Goal: Transaction & Acquisition: Subscribe to service/newsletter

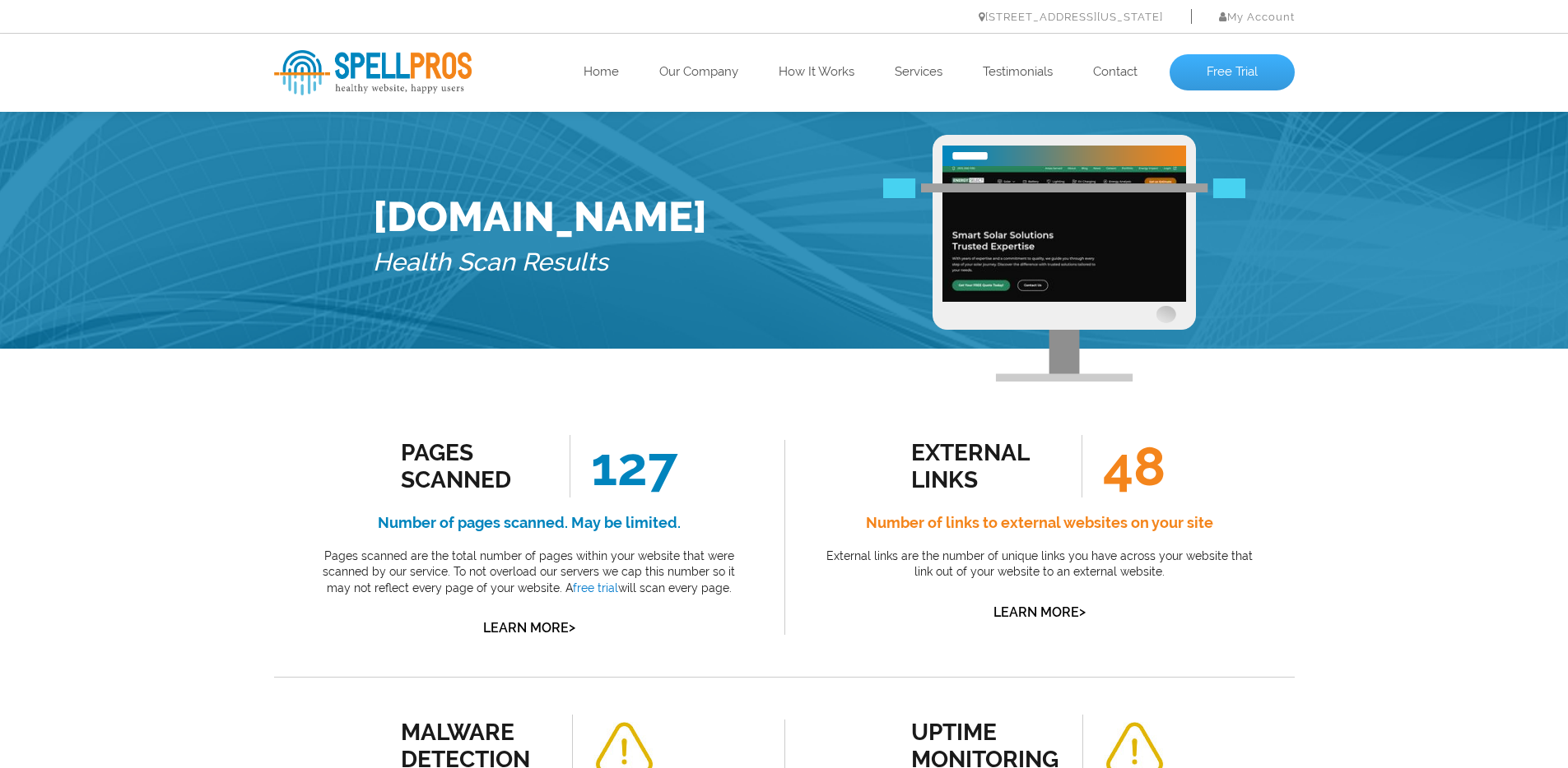
click at [1226, 69] on link "Free Trial" at bounding box center [1232, 72] width 125 height 36
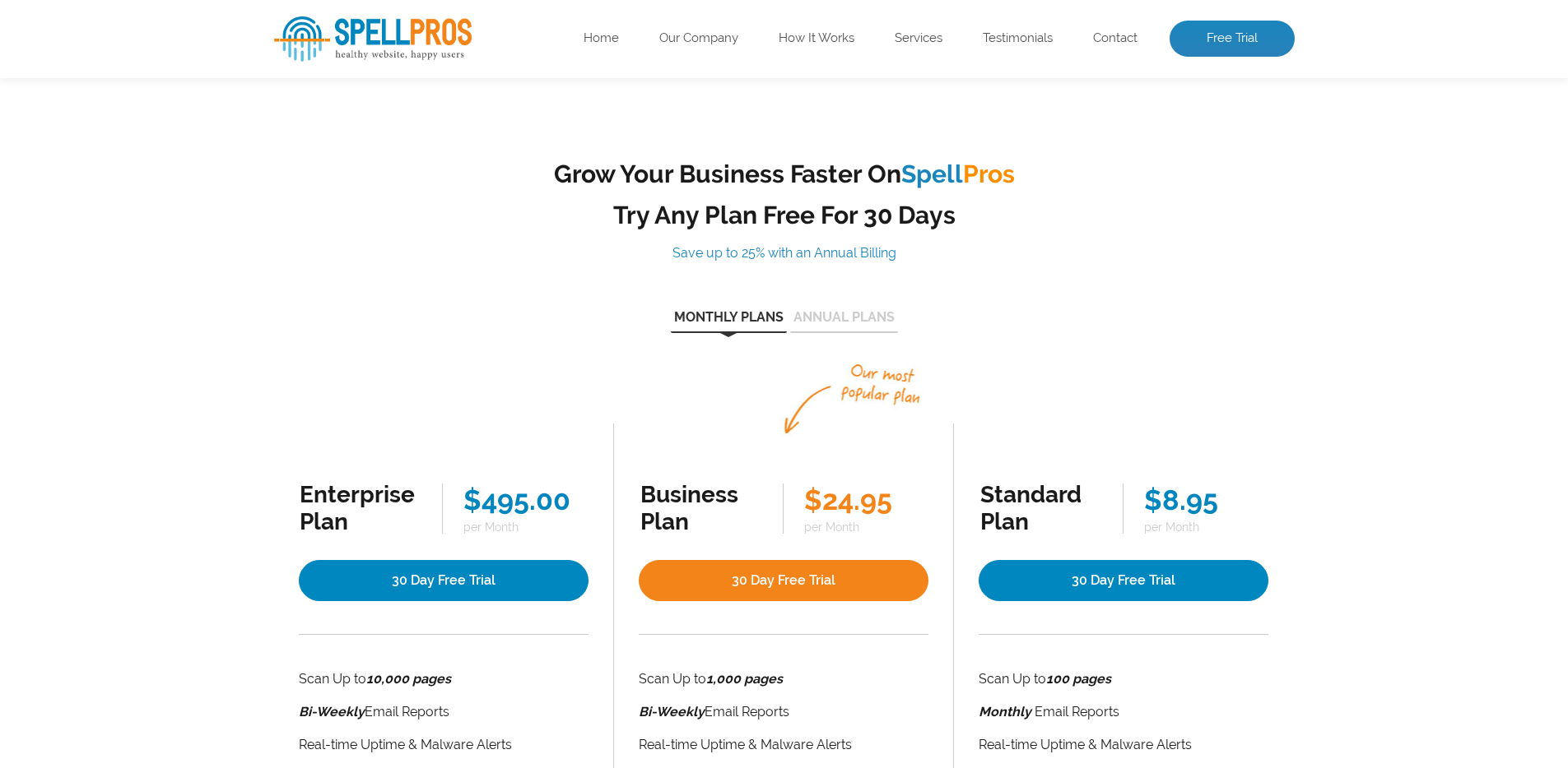
scroll to position [358, 0]
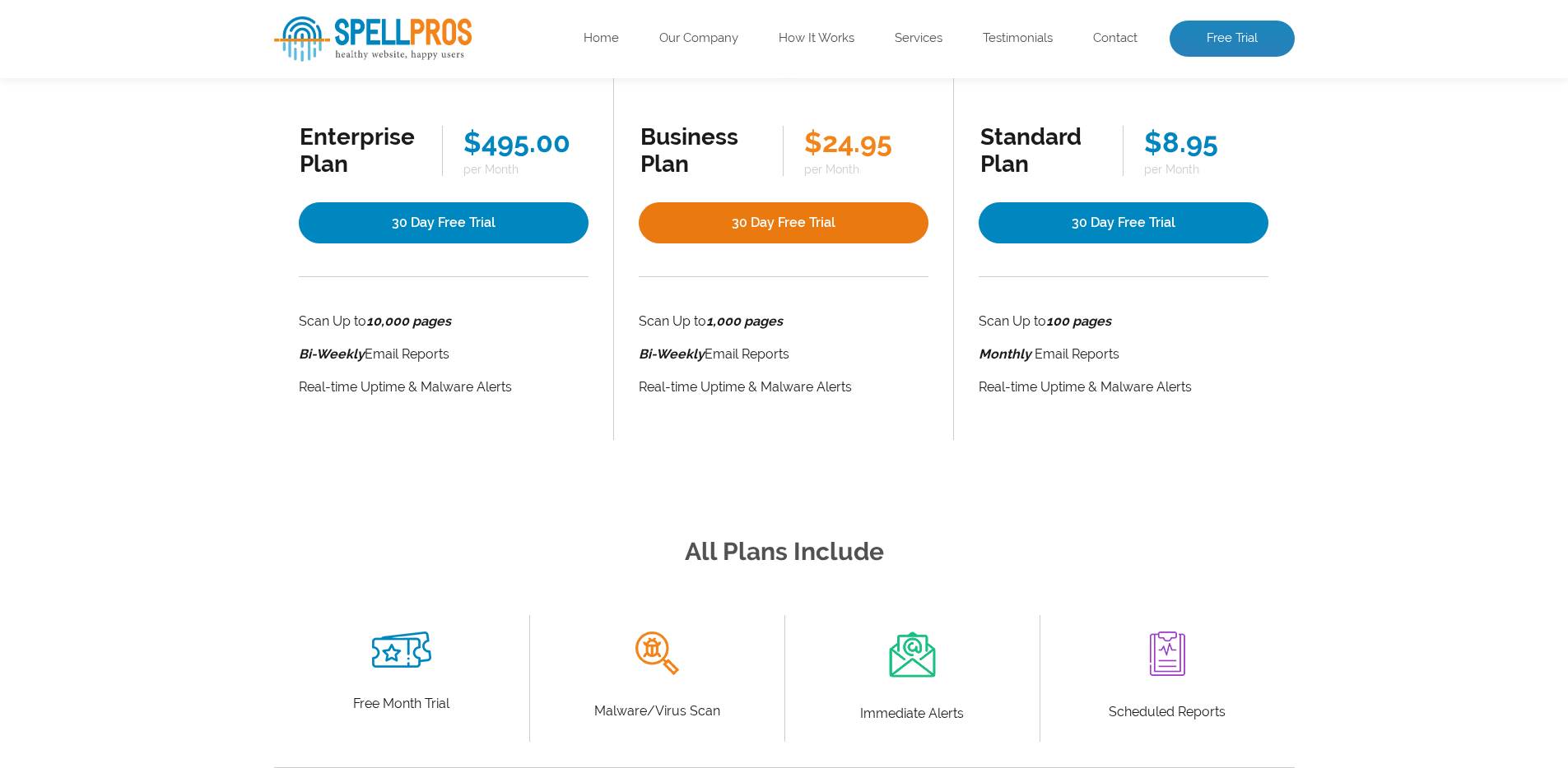
click at [840, 225] on link "30 Day Free Trial" at bounding box center [784, 223] width 290 height 41
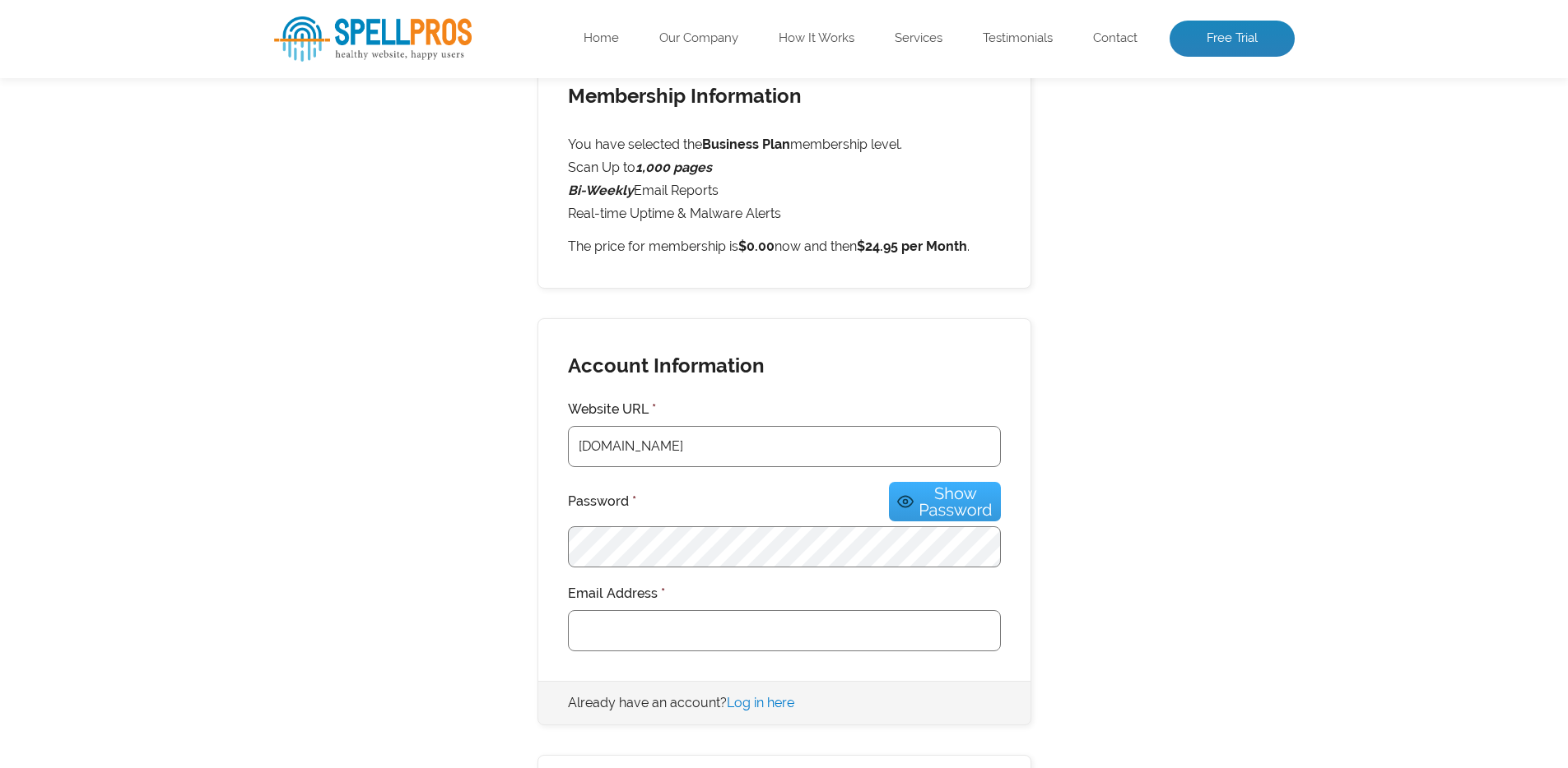
scroll to position [266, 0]
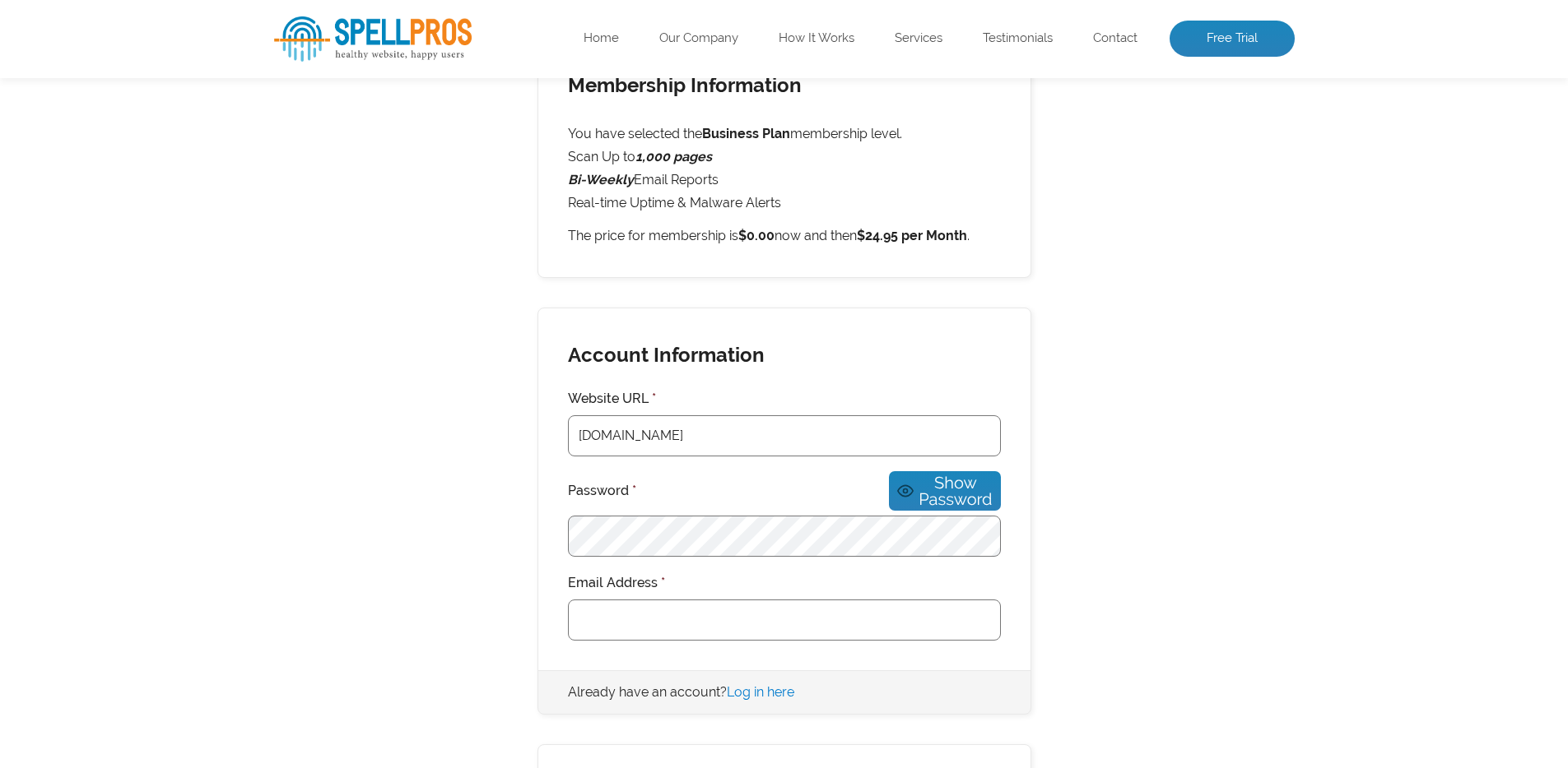
click at [521, 604] on div "Membership Information You have selected the Business Plan membership level. Sc…" at bounding box center [784, 686] width 1021 height 1296
type input "h"
type input "chris@energyselectllc.com"
click at [492, 495] on div "Membership Information You have selected the Business Plan membership level. Sc…" at bounding box center [784, 686] width 1021 height 1296
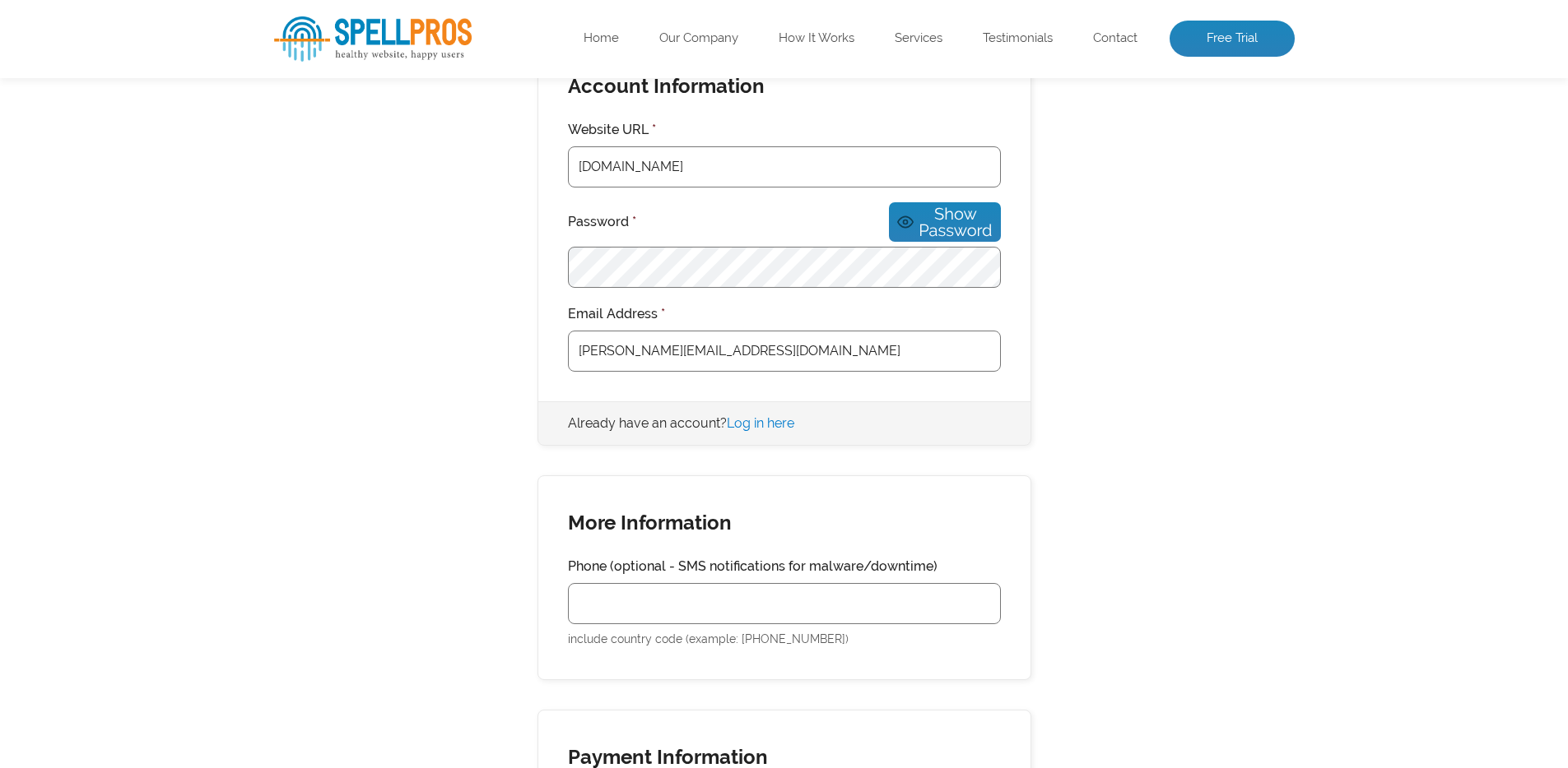
scroll to position [839, 0]
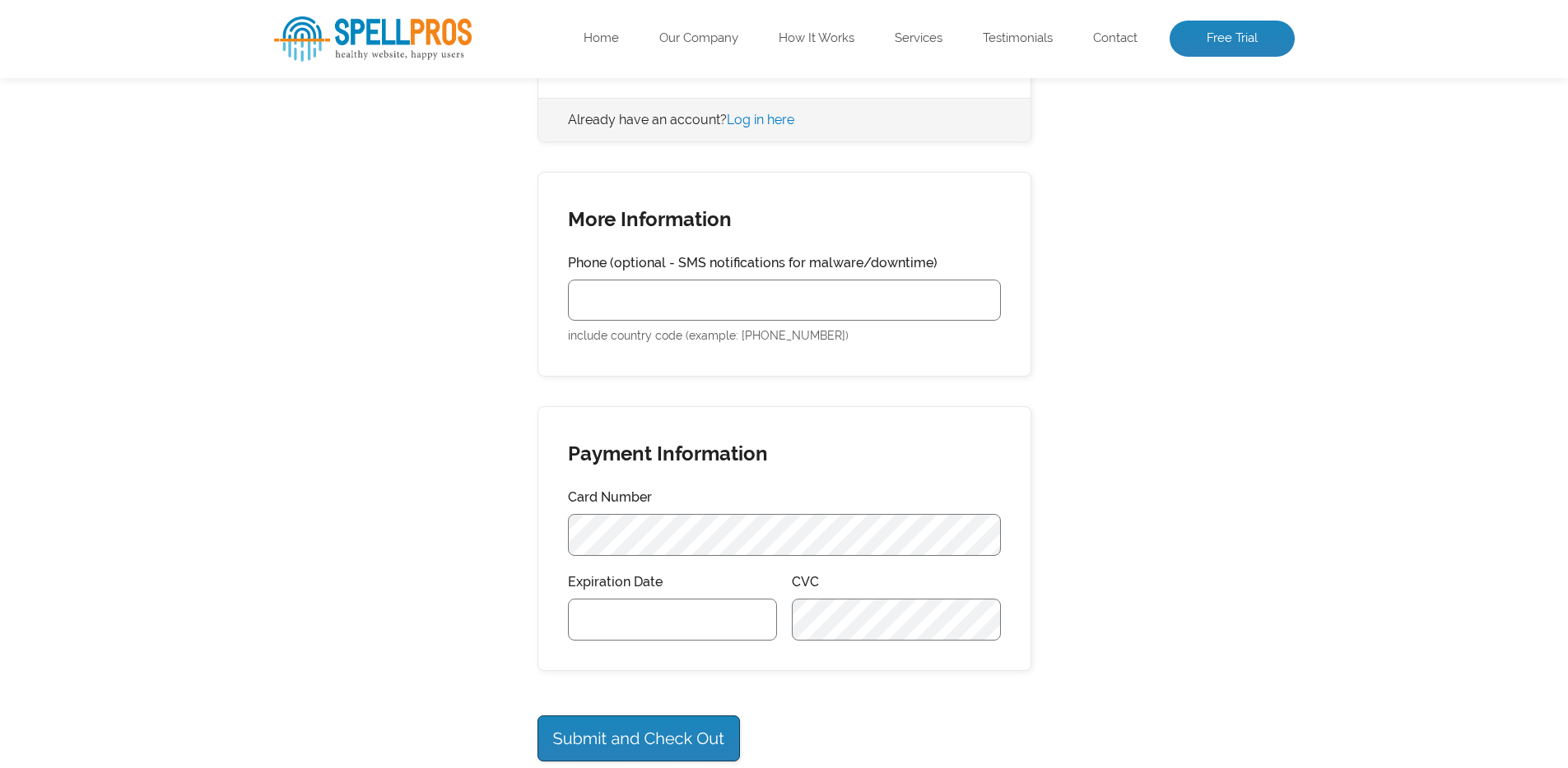
click at [462, 505] on div "Membership Information You have selected the Business Plan membership level. Sc…" at bounding box center [784, 114] width 1021 height 1296
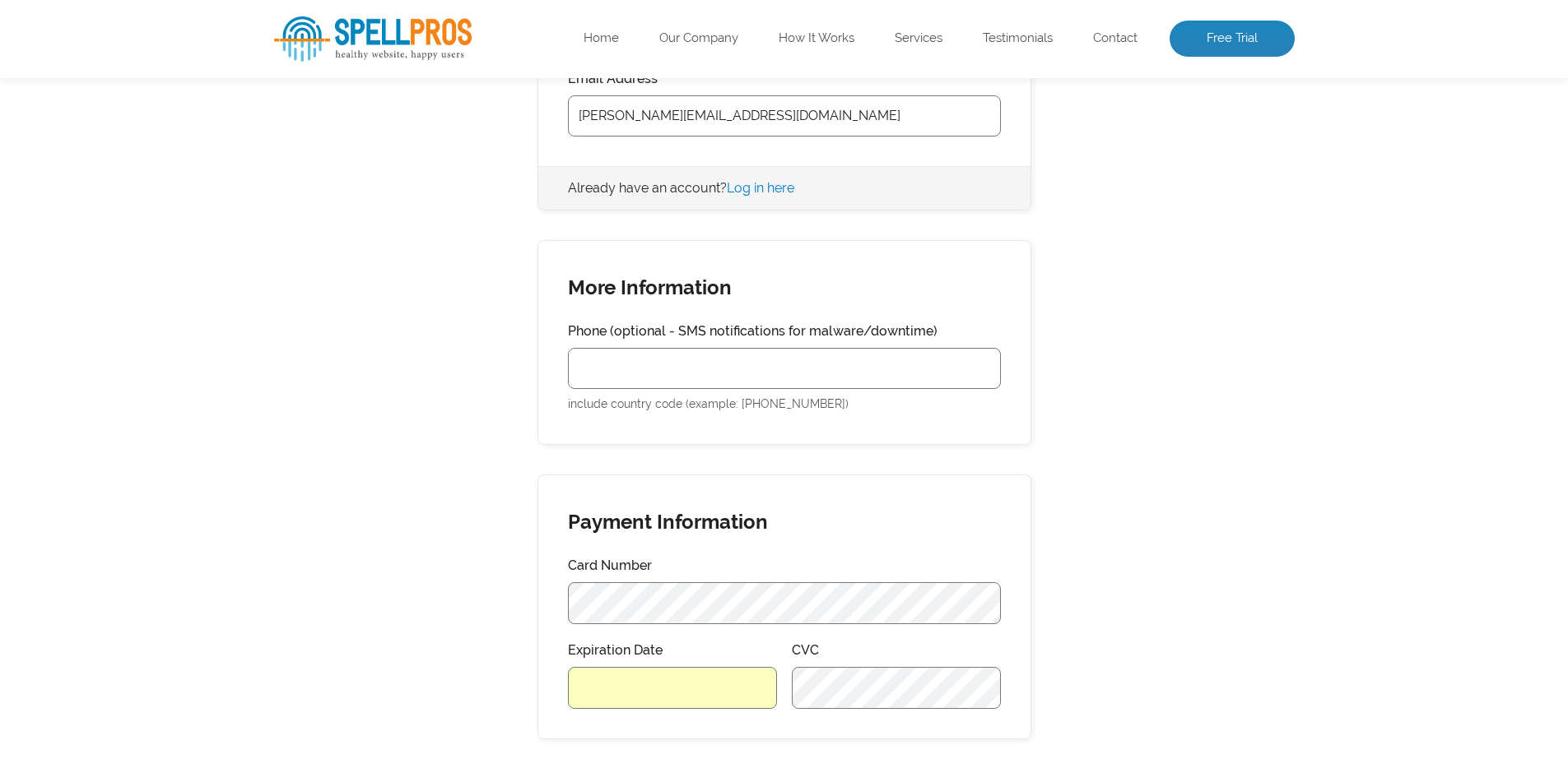
scroll to position [865, 0]
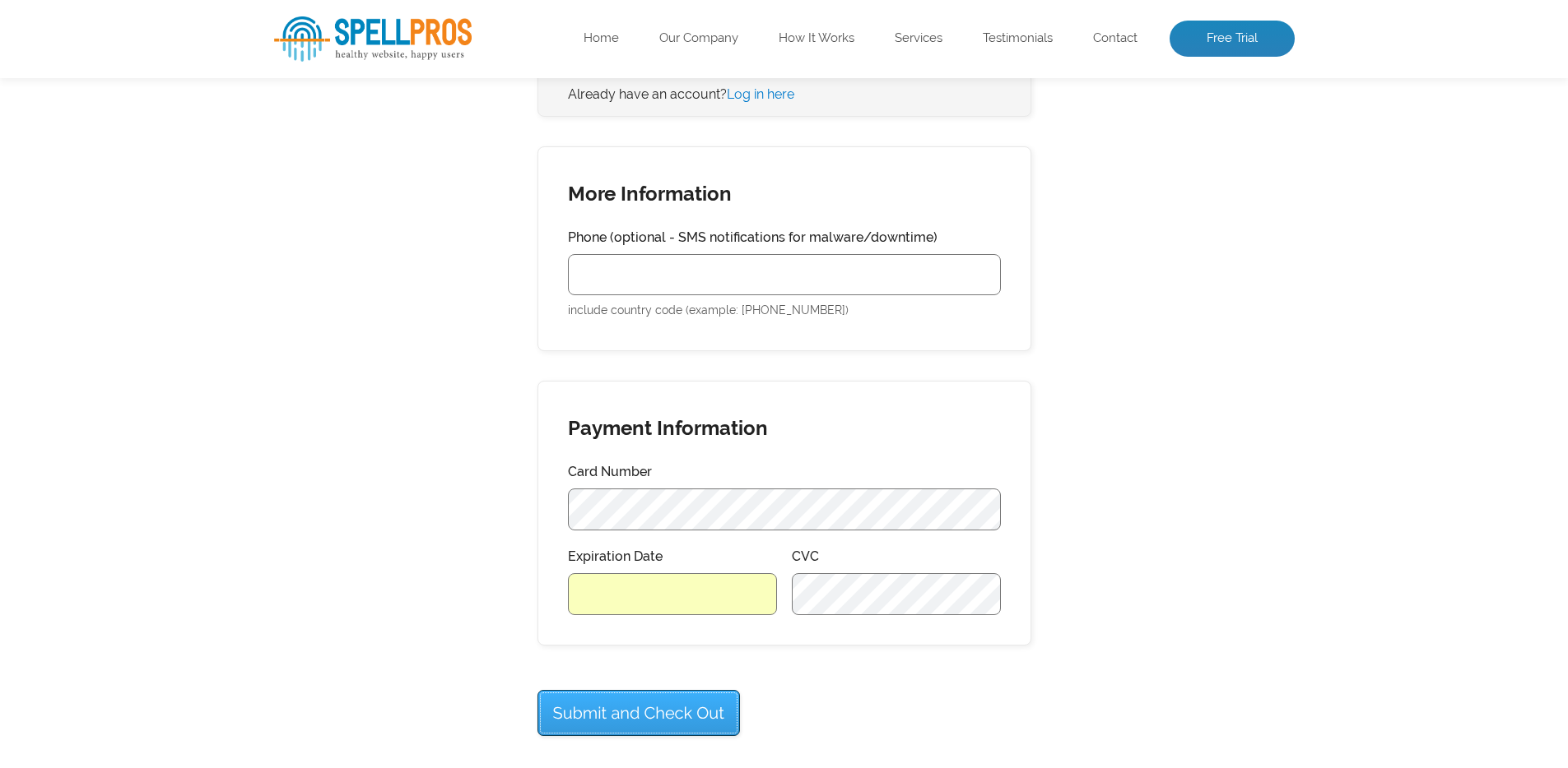
click at [664, 701] on input "Submit and Check Out" at bounding box center [639, 713] width 203 height 46
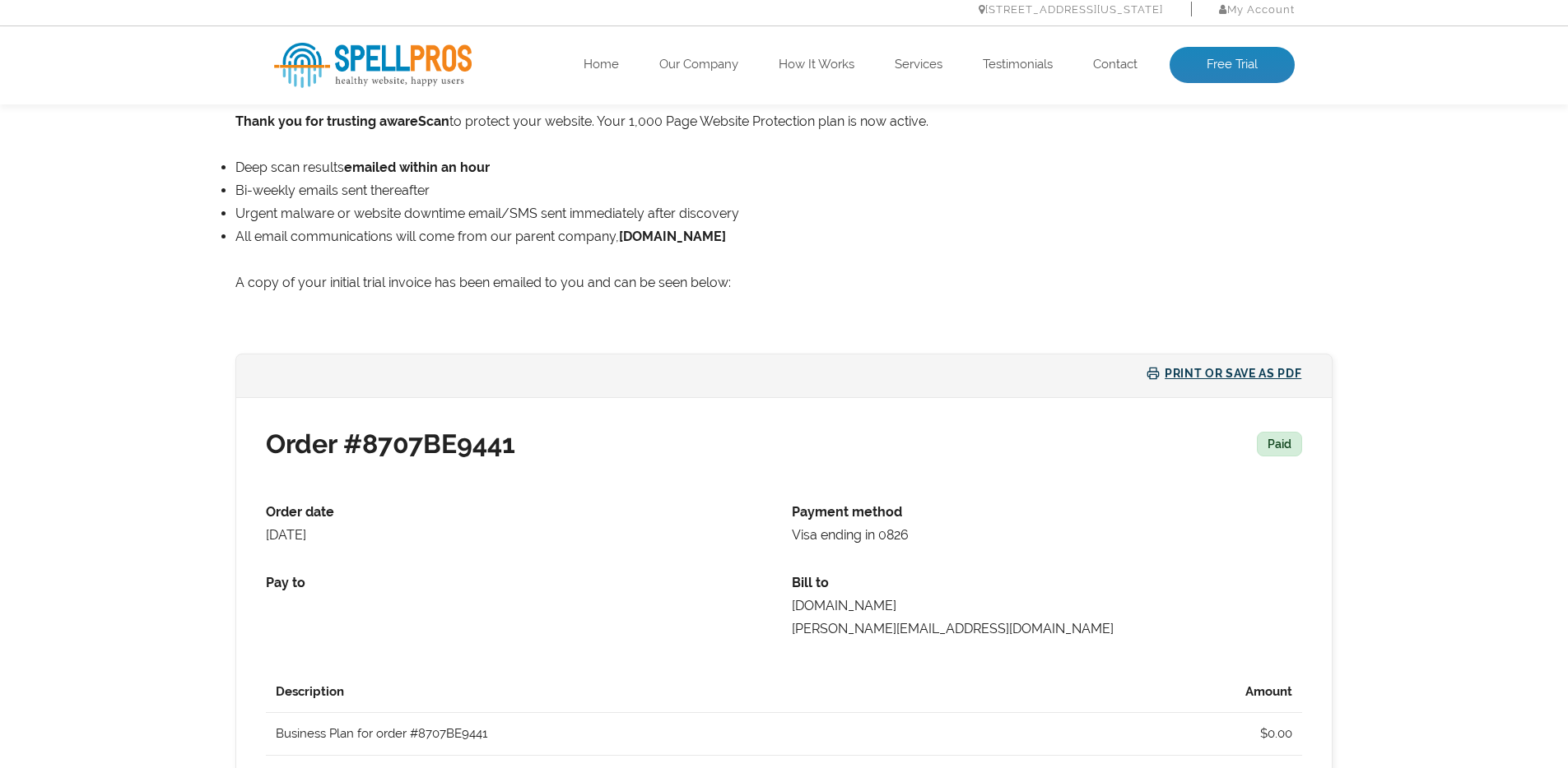
scroll to position [513, 0]
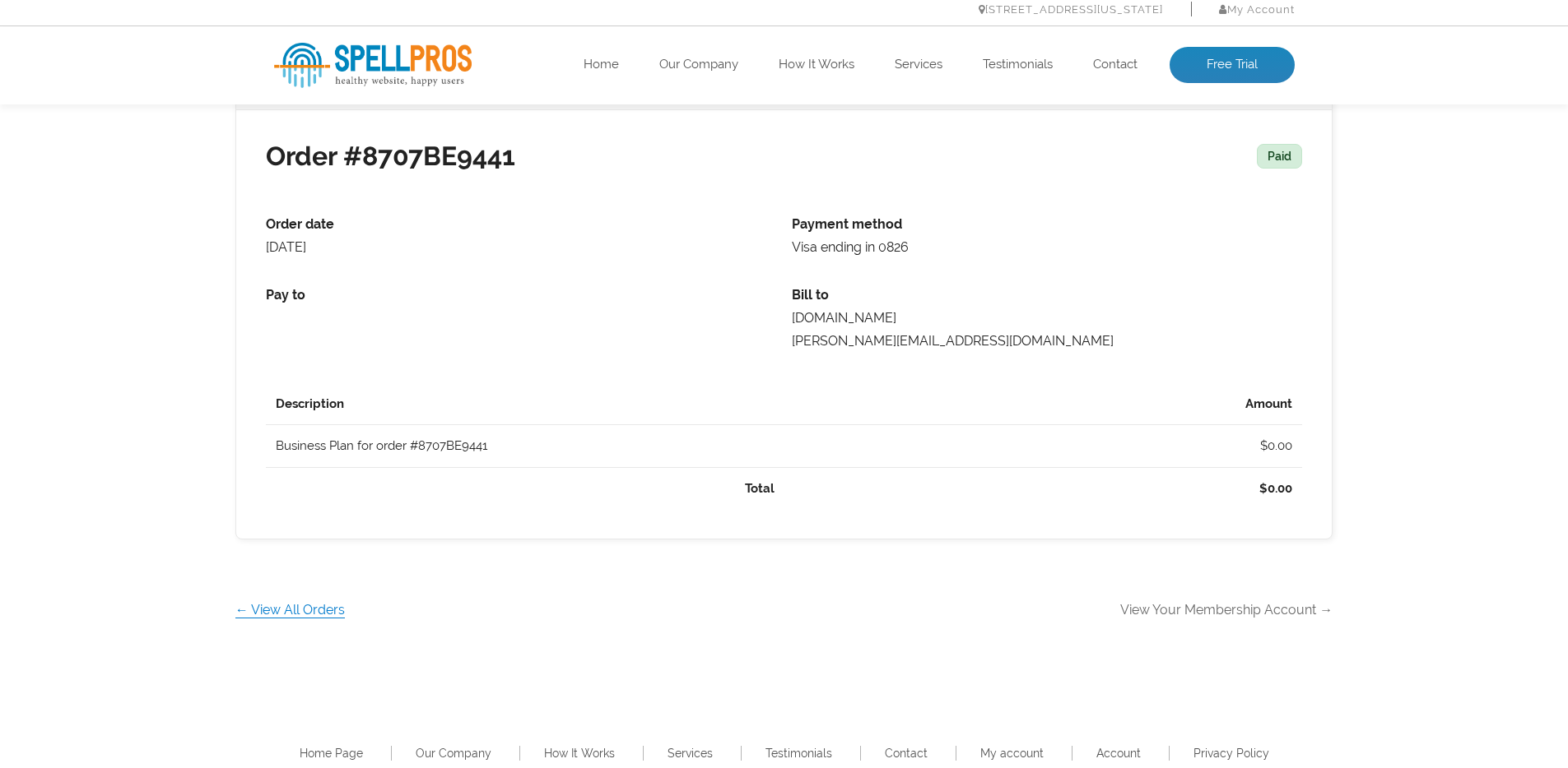
click at [1248, 615] on link "View Your Membership Account →" at bounding box center [1226, 610] width 212 height 16
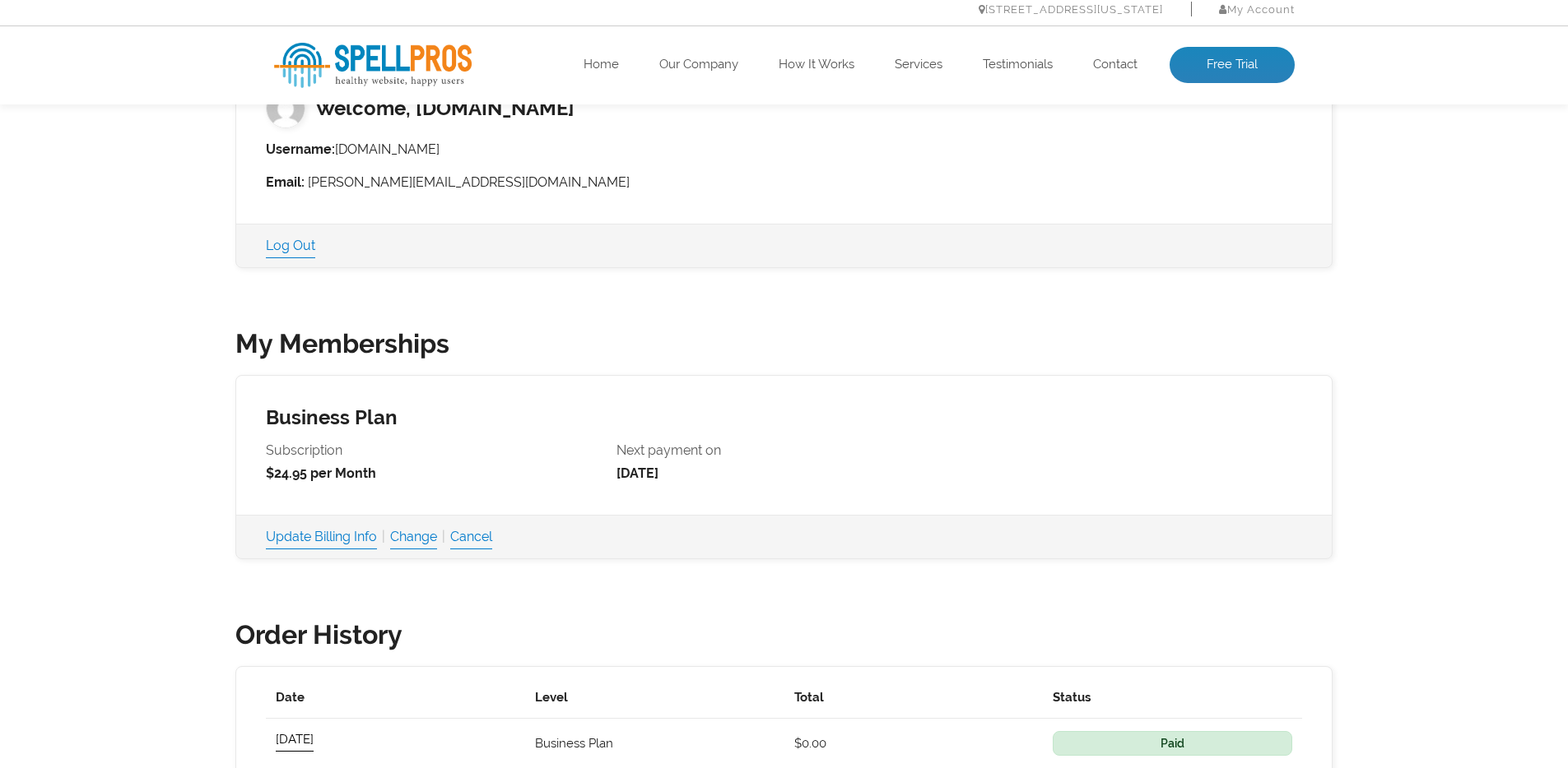
scroll to position [559, 0]
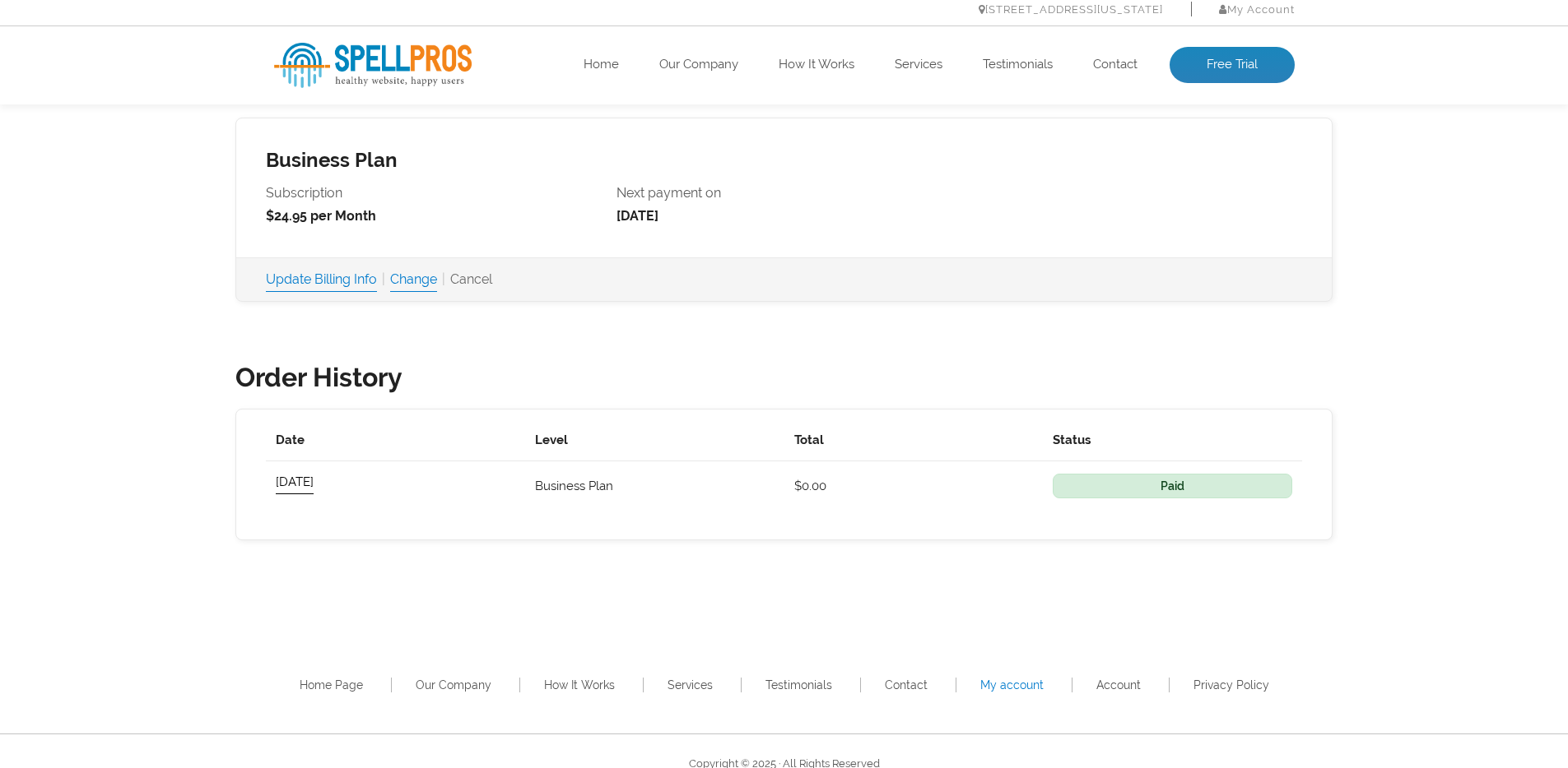
click at [480, 281] on link "Cancel" at bounding box center [471, 280] width 42 height 23
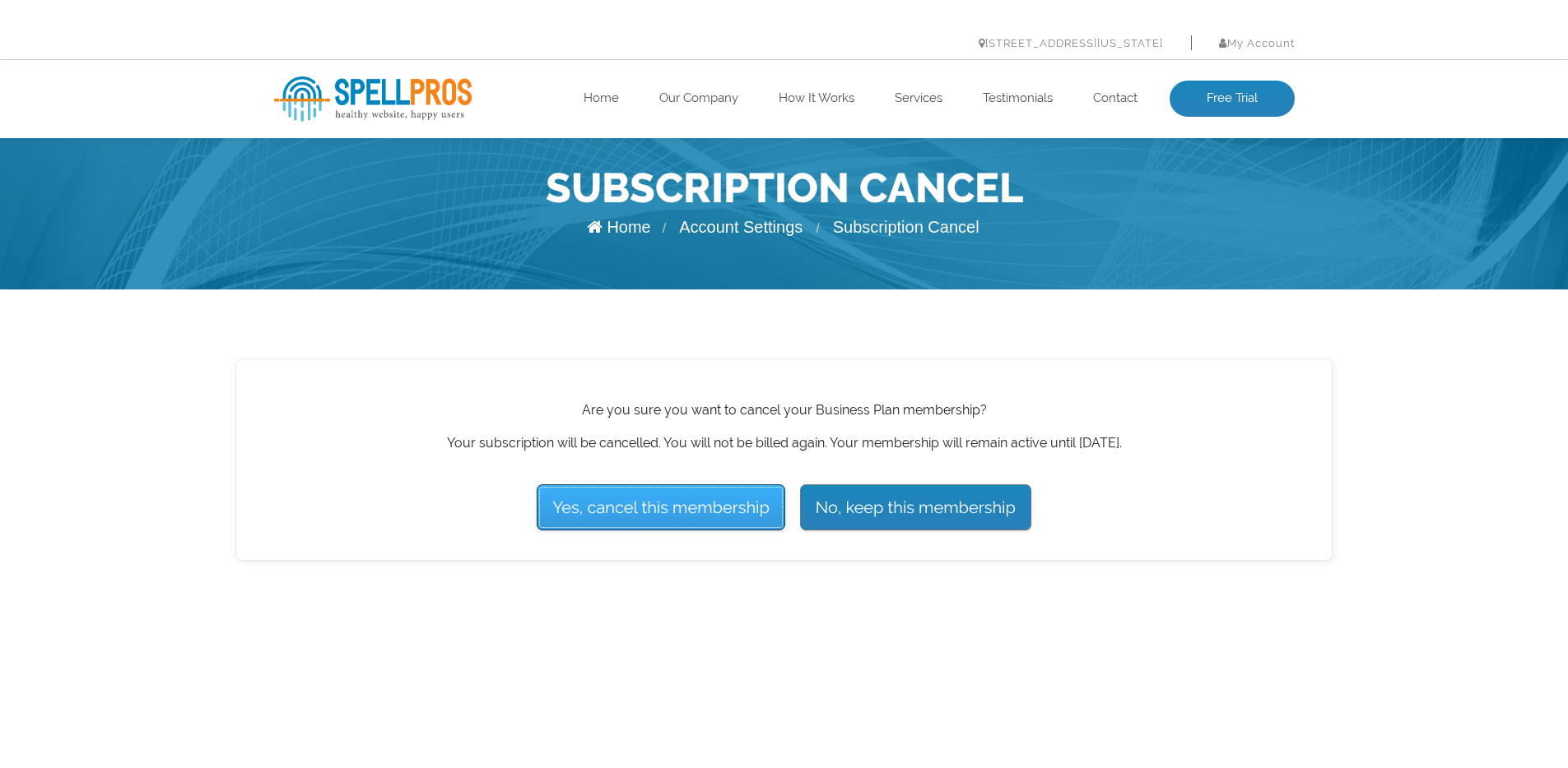
click at [657, 509] on input "Yes, cancel this membership" at bounding box center [661, 508] width 249 height 46
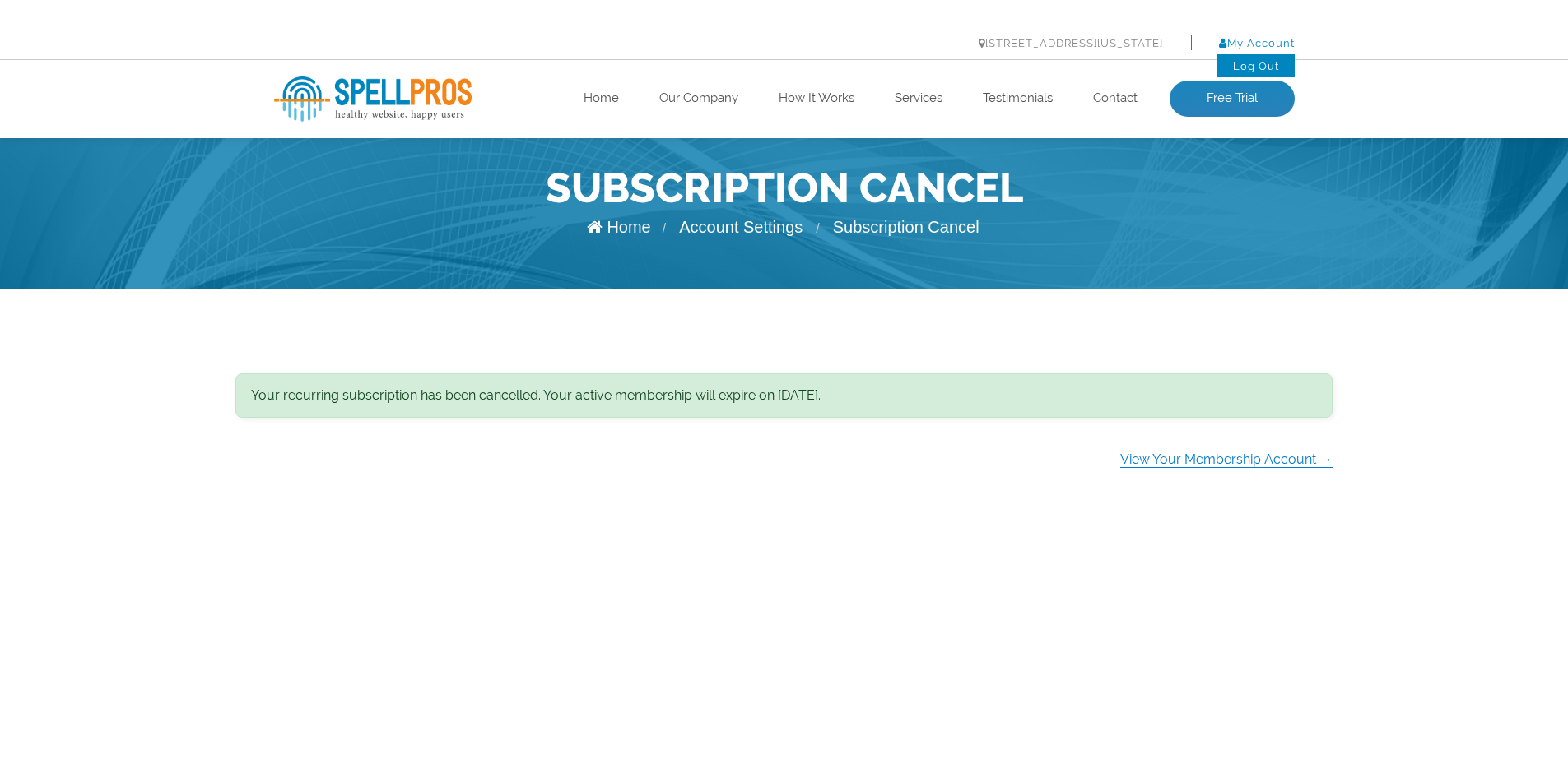
click at [1251, 44] on link "My Account" at bounding box center [1256, 44] width 76 height 12
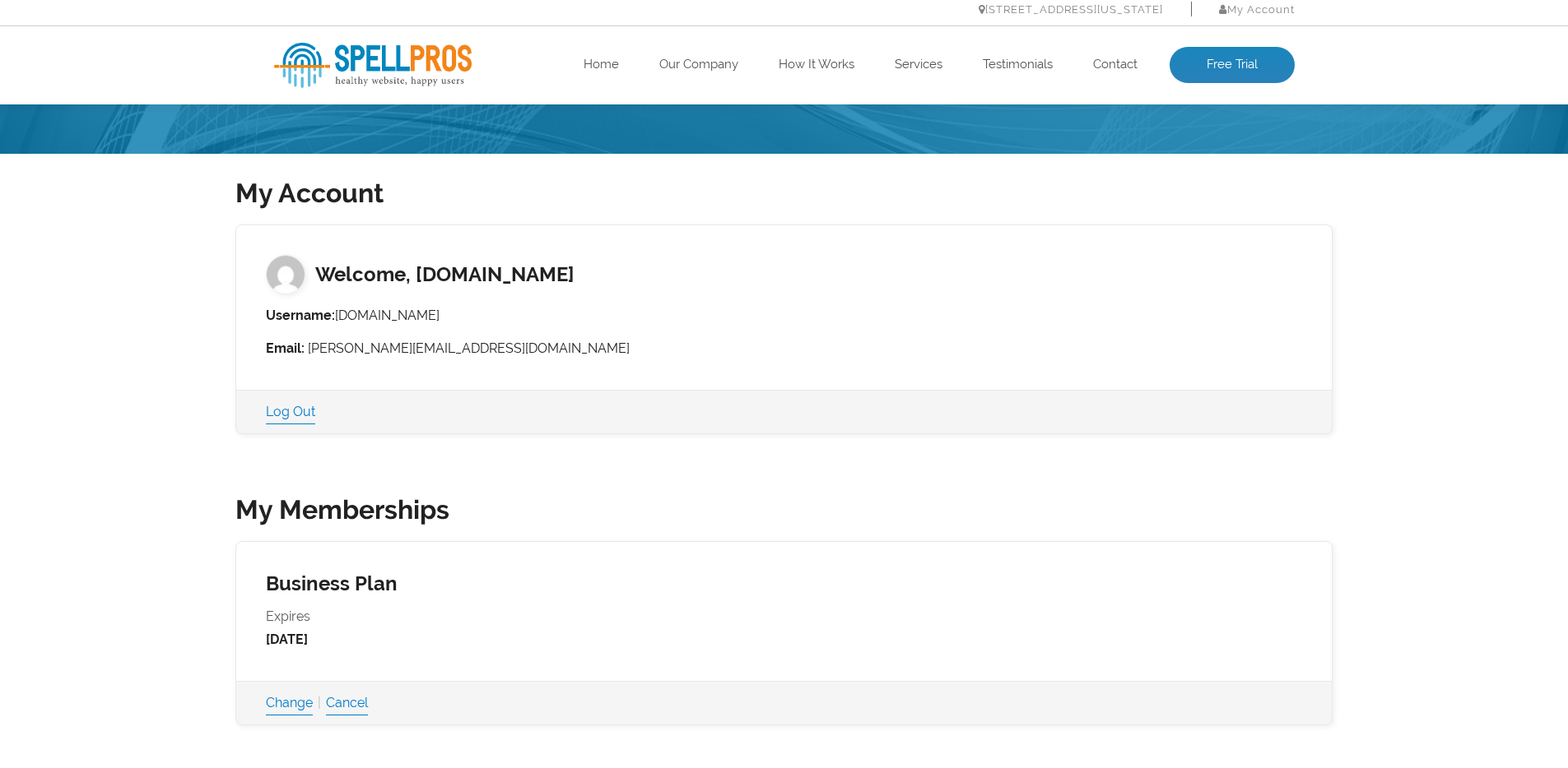
scroll to position [42, 0]
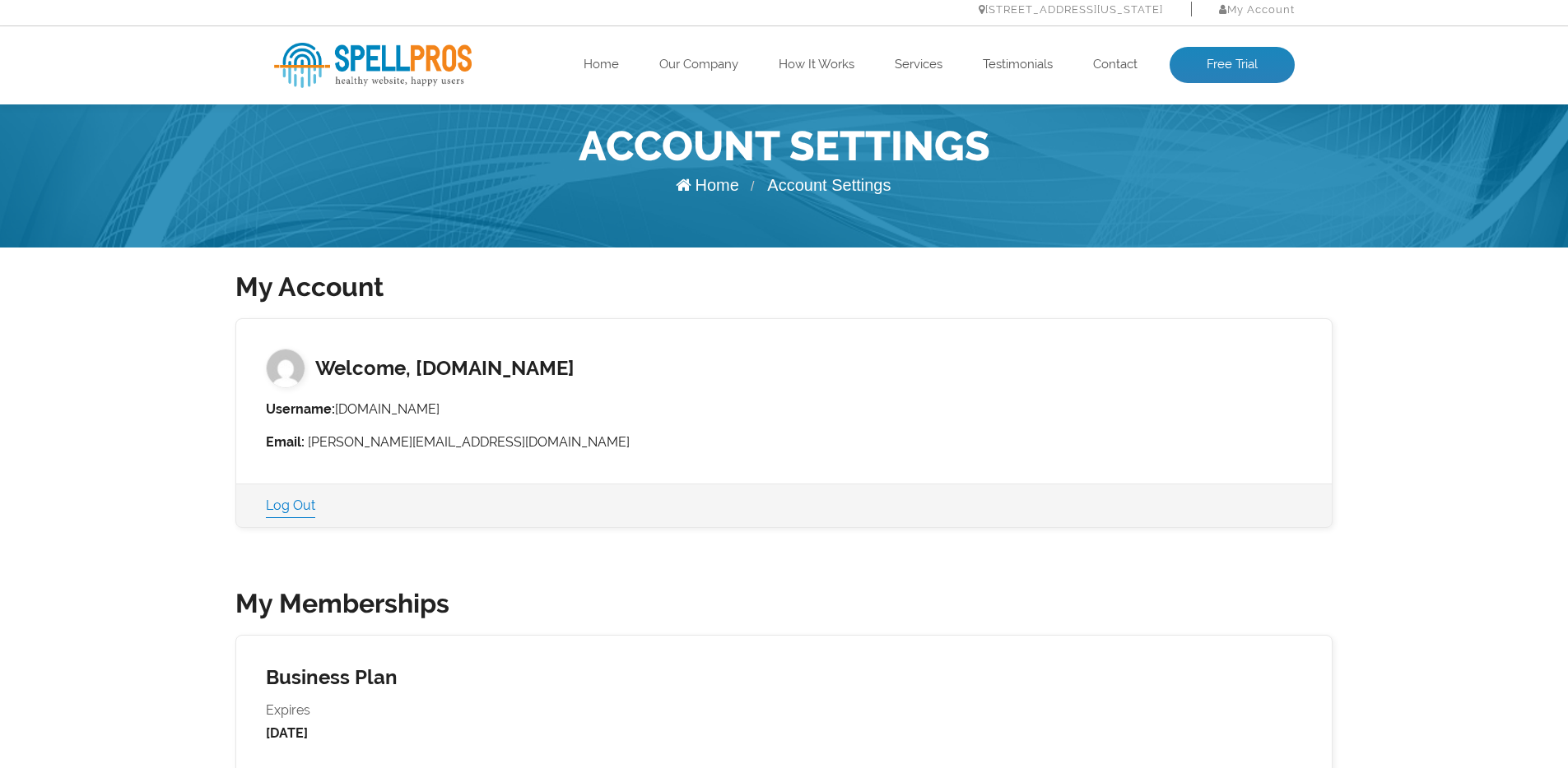
click at [728, 185] on link "Home" at bounding box center [707, 185] width 63 height 18
